Goal: Find specific page/section: Find specific page/section

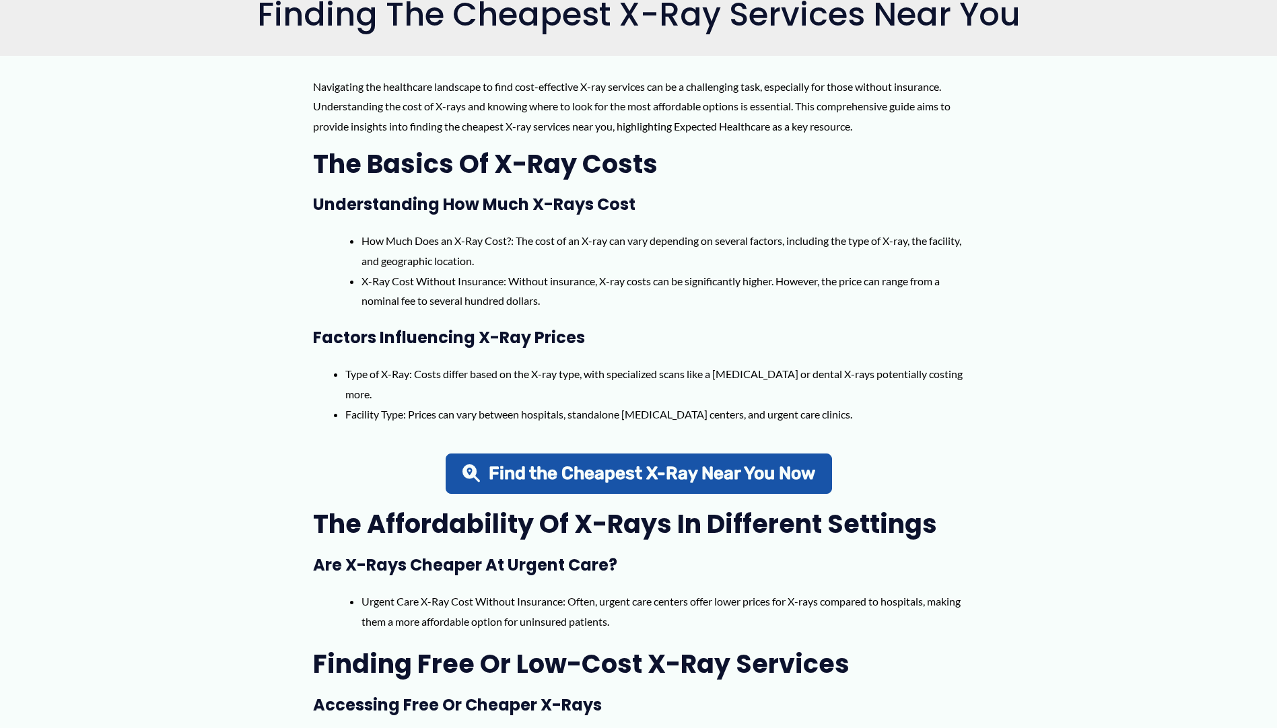
scroll to position [740, 0]
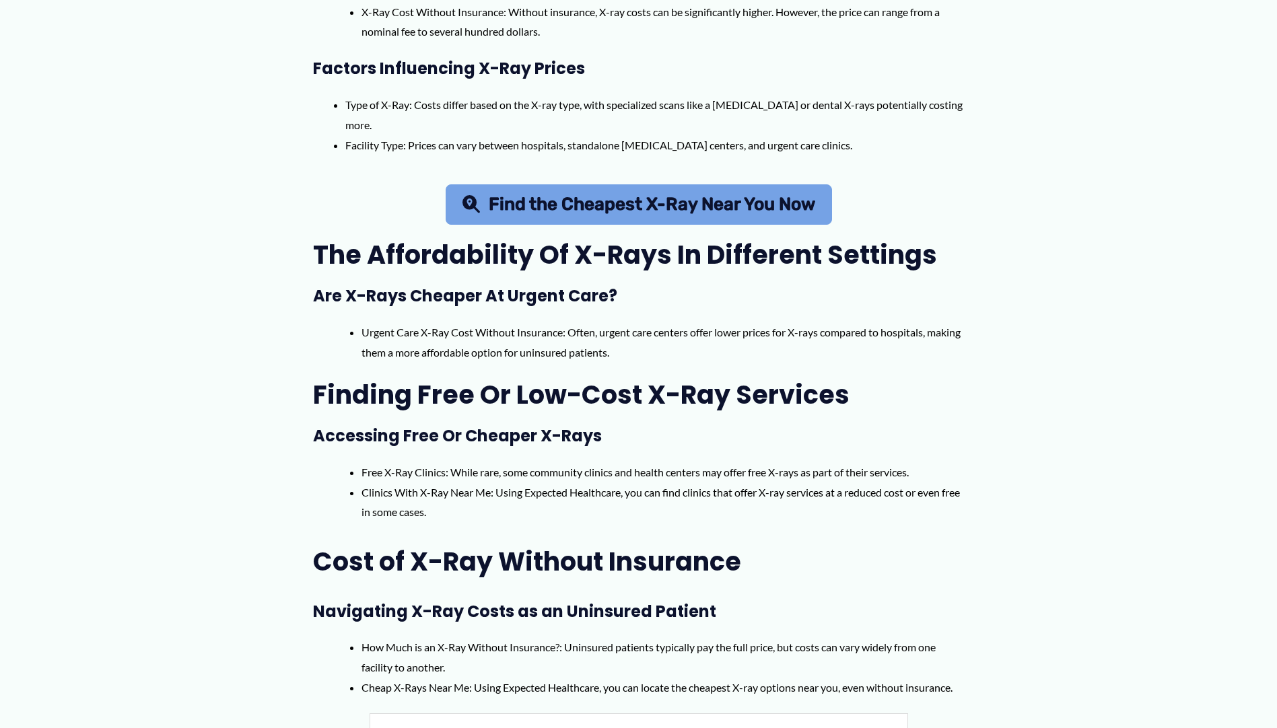
click at [705, 211] on span "Find the Cheapest X-Ray Near You Now" at bounding box center [652, 205] width 326 height 18
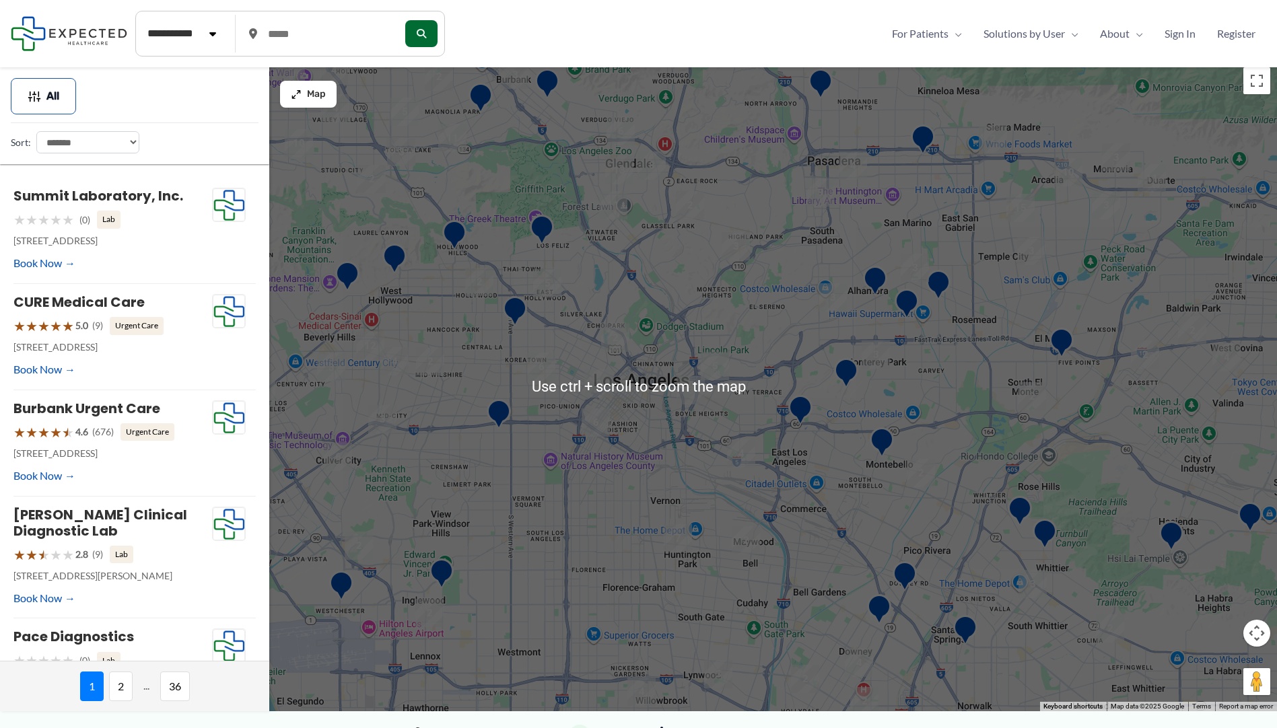
click at [584, 395] on img "2" at bounding box center [598, 384] width 28 height 28
